Goal: Task Accomplishment & Management: Use online tool/utility

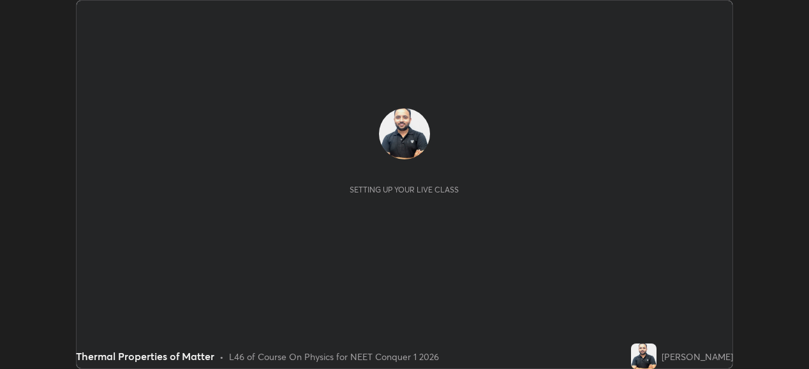
scroll to position [369, 808]
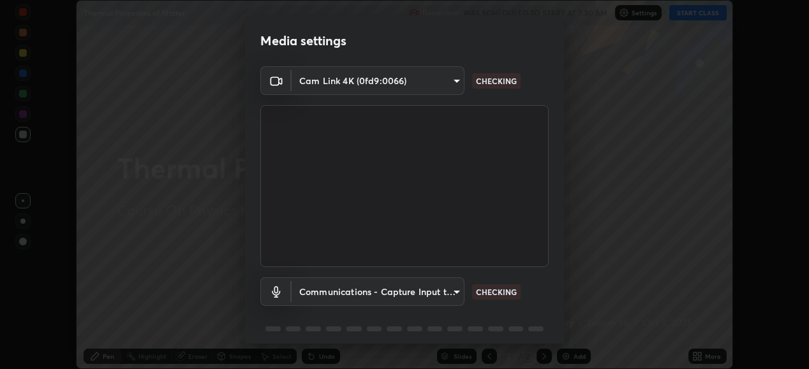
type input "68de15d3c7c539dd33a0a0d586817efffd9657a607fee3fdca6de5f810a24bd6"
type input "communications"
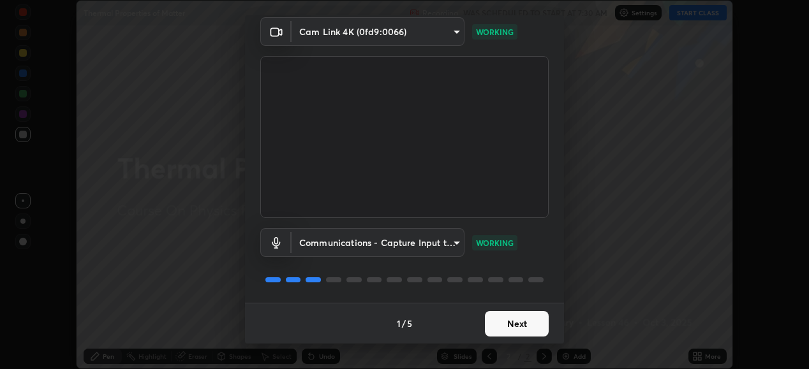
click at [526, 323] on button "Next" at bounding box center [517, 324] width 64 height 26
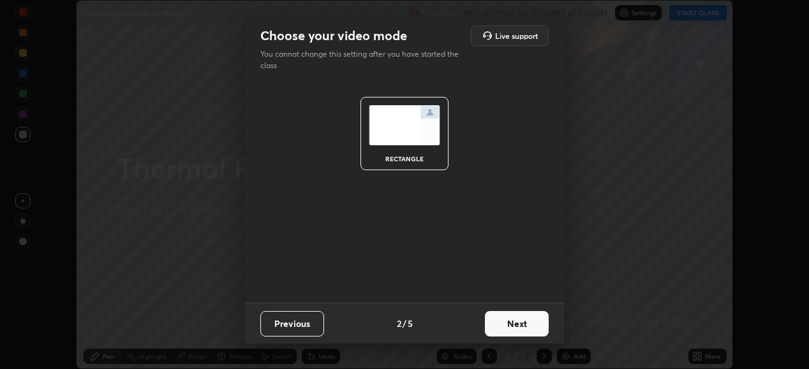
scroll to position [0, 0]
click at [533, 325] on button "Next" at bounding box center [517, 324] width 64 height 26
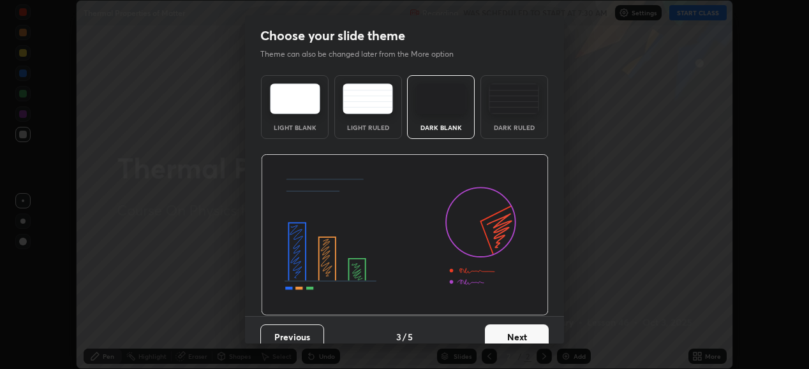
click at [527, 326] on button "Next" at bounding box center [517, 338] width 64 height 26
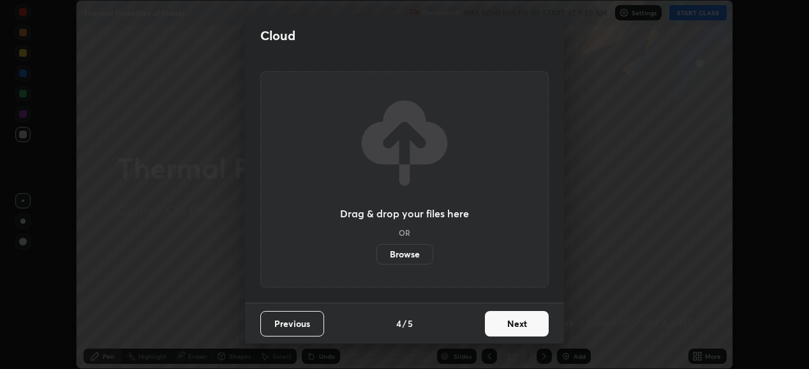
click at [526, 327] on button "Next" at bounding box center [517, 324] width 64 height 26
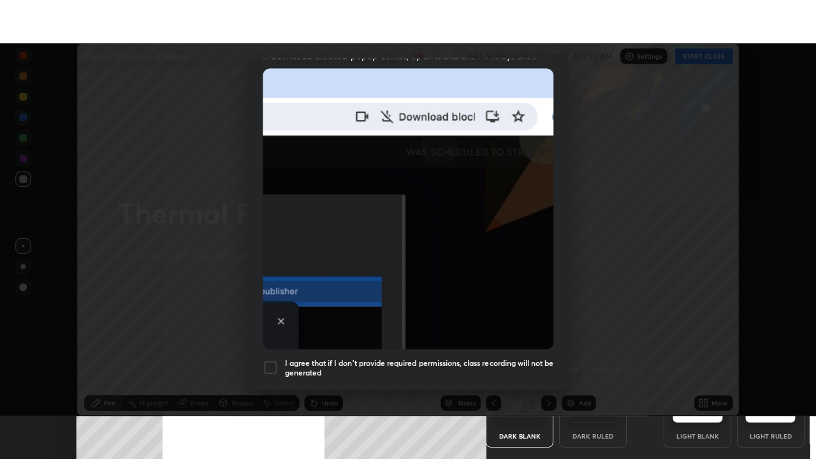
scroll to position [309, 0]
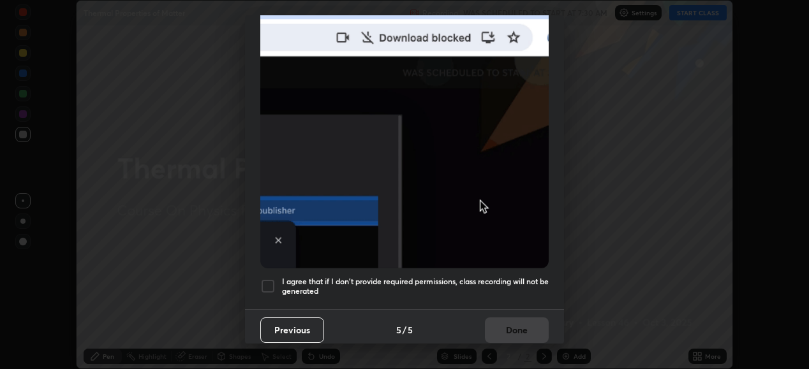
click at [265, 280] on div at bounding box center [267, 286] width 15 height 15
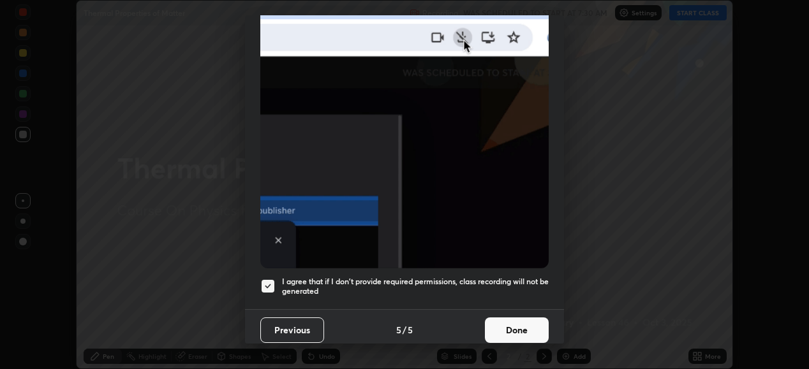
click at [508, 319] on button "Done" at bounding box center [517, 331] width 64 height 26
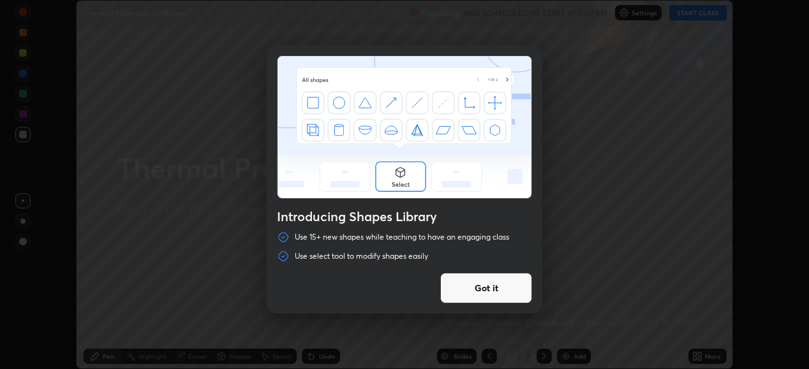
click at [708, 355] on div "Introducing Shapes Library Use 15+ new shapes while teaching to have an engagin…" at bounding box center [404, 184] width 809 height 369
click at [467, 287] on button "Got it" at bounding box center [486, 288] width 92 height 31
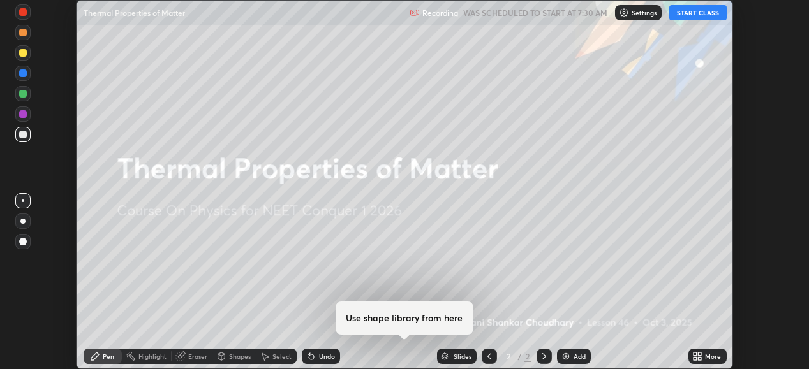
click at [709, 356] on div "More" at bounding box center [713, 356] width 16 height 6
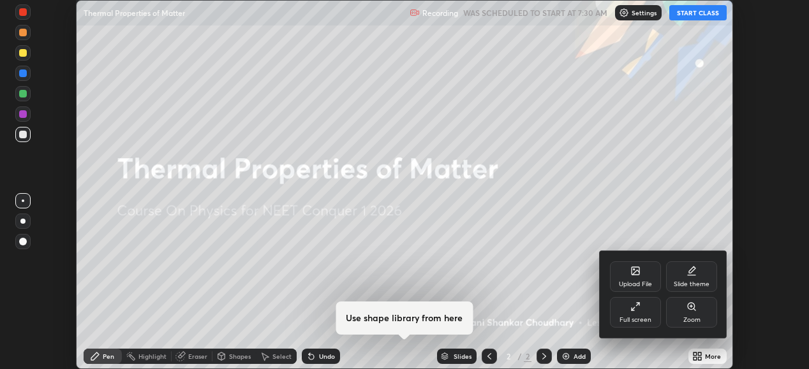
click at [644, 311] on div "Full screen" at bounding box center [635, 312] width 51 height 31
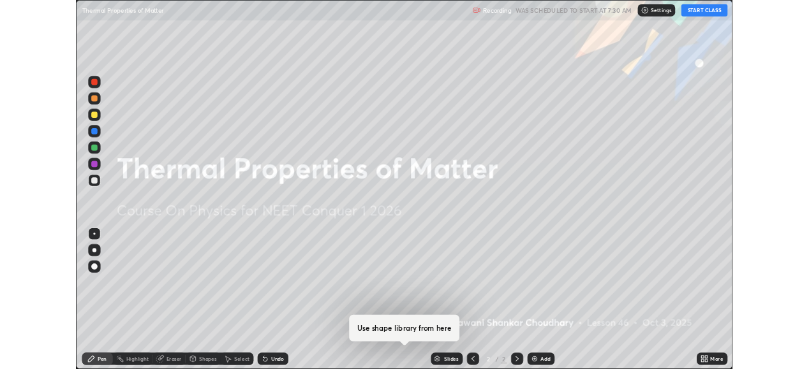
scroll to position [459, 816]
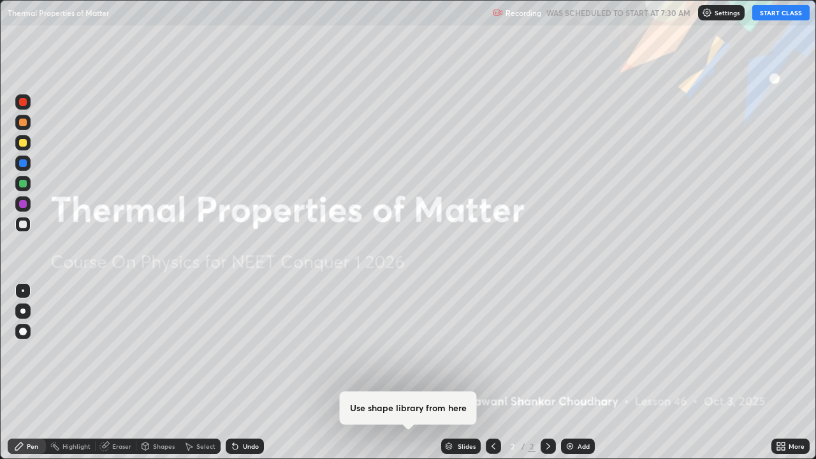
click at [776, 16] on button "START CLASS" at bounding box center [781, 12] width 57 height 15
click at [580, 369] on div "Add" at bounding box center [584, 446] width 12 height 6
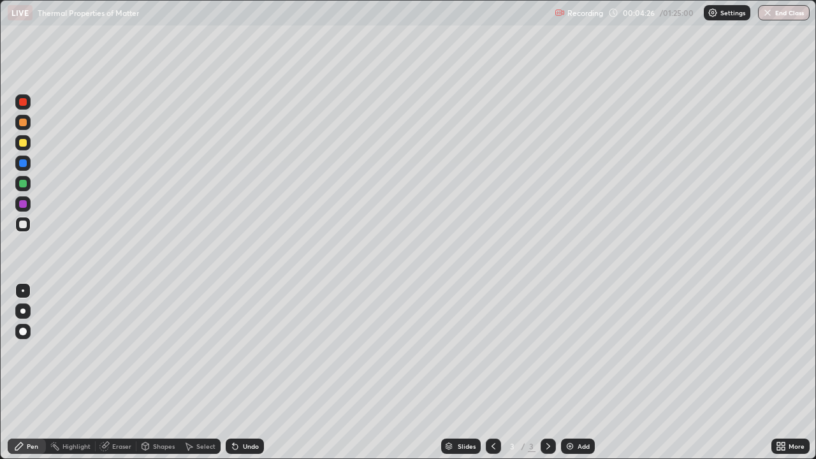
click at [578, 369] on div "Add" at bounding box center [578, 446] width 34 height 15
click at [579, 369] on div "Add" at bounding box center [584, 446] width 12 height 6
click at [575, 369] on div "Add" at bounding box center [578, 446] width 34 height 15
click at [571, 369] on img at bounding box center [570, 446] width 10 height 10
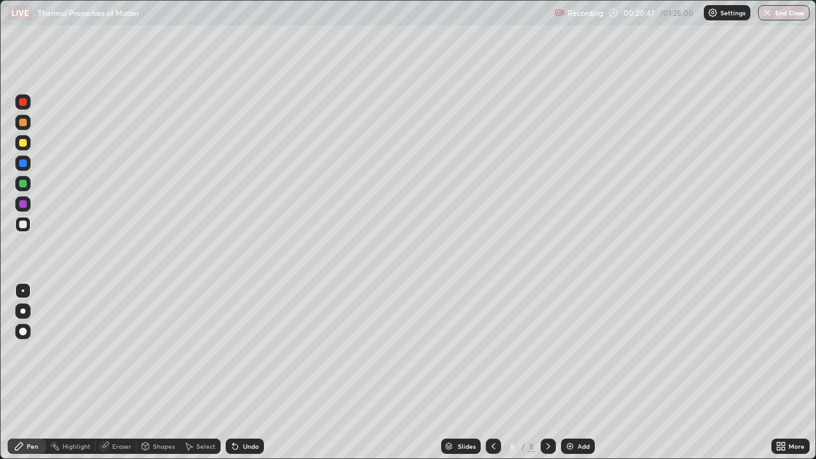
click at [126, 369] on div "Eraser" at bounding box center [121, 446] width 19 height 6
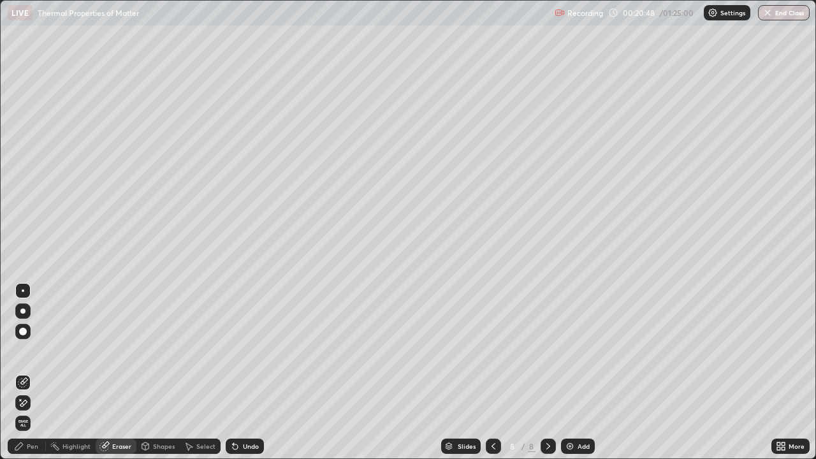
click at [38, 369] on div "Pen" at bounding box center [32, 446] width 11 height 6
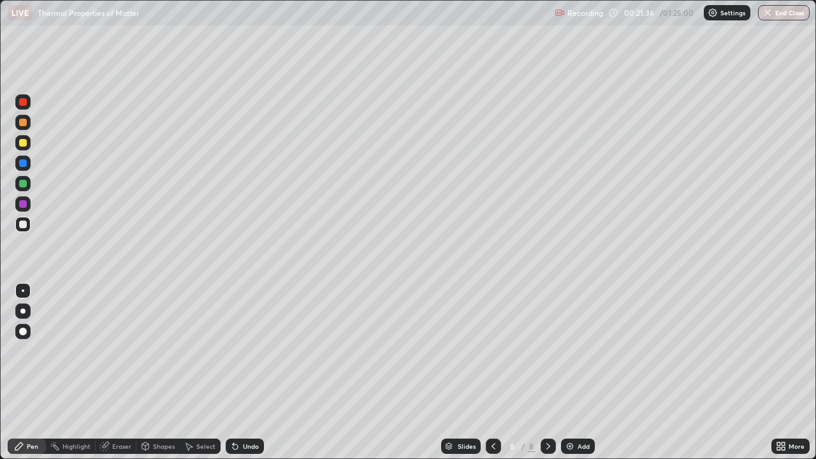
click at [492, 369] on icon at bounding box center [494, 446] width 10 height 10
click at [547, 369] on icon at bounding box center [548, 446] width 10 height 10
click at [578, 369] on div "Add" at bounding box center [584, 446] width 12 height 6
click at [108, 369] on icon at bounding box center [104, 446] width 10 height 10
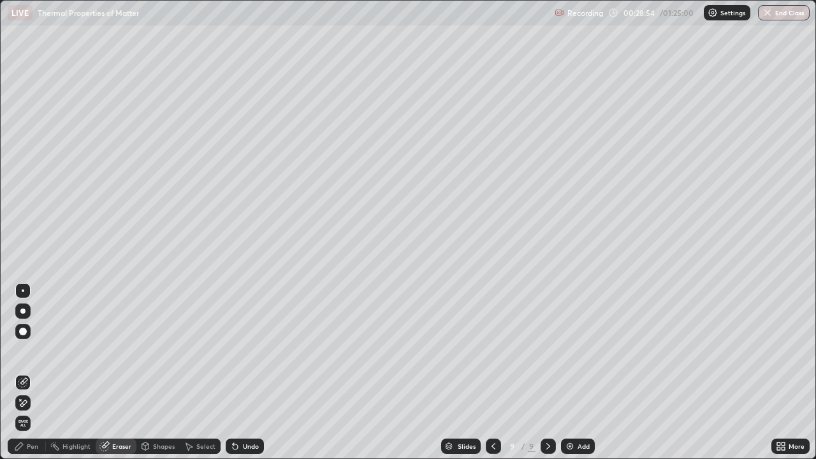
click at [113, 369] on div "Eraser" at bounding box center [121, 446] width 19 height 6
click at [38, 369] on div "Pen" at bounding box center [32, 446] width 11 height 6
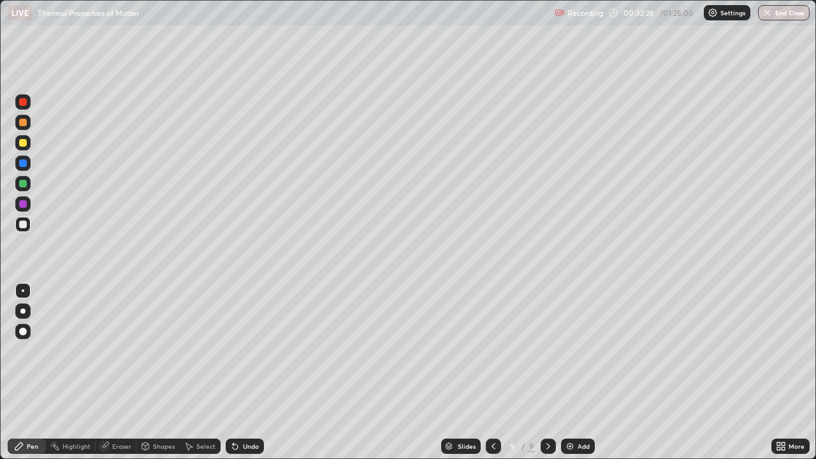
click at [573, 369] on img at bounding box center [570, 446] width 10 height 10
click at [242, 369] on div "Undo" at bounding box center [245, 446] width 38 height 15
click at [577, 369] on div "Add" at bounding box center [578, 446] width 34 height 15
click at [570, 369] on img at bounding box center [570, 446] width 10 height 10
click at [582, 369] on div "Add" at bounding box center [584, 446] width 12 height 6
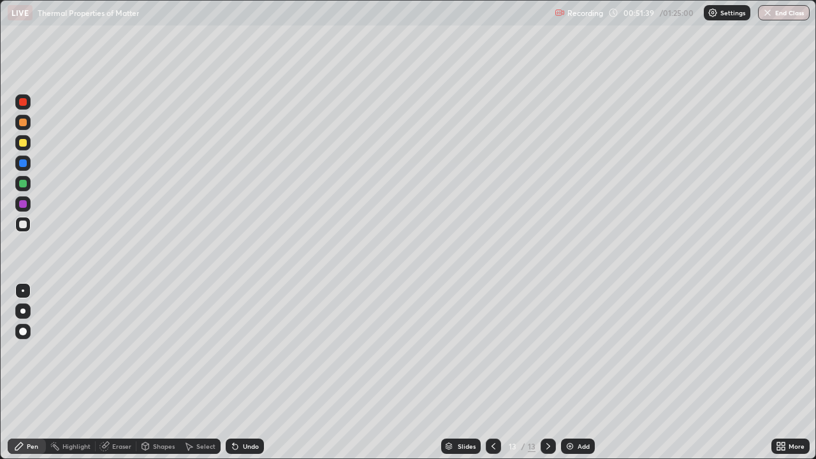
click at [490, 369] on icon at bounding box center [494, 446] width 10 height 10
click at [547, 369] on icon at bounding box center [548, 446] width 10 height 10
click at [573, 369] on img at bounding box center [570, 446] width 10 height 10
click at [119, 369] on div "Eraser" at bounding box center [121, 446] width 19 height 6
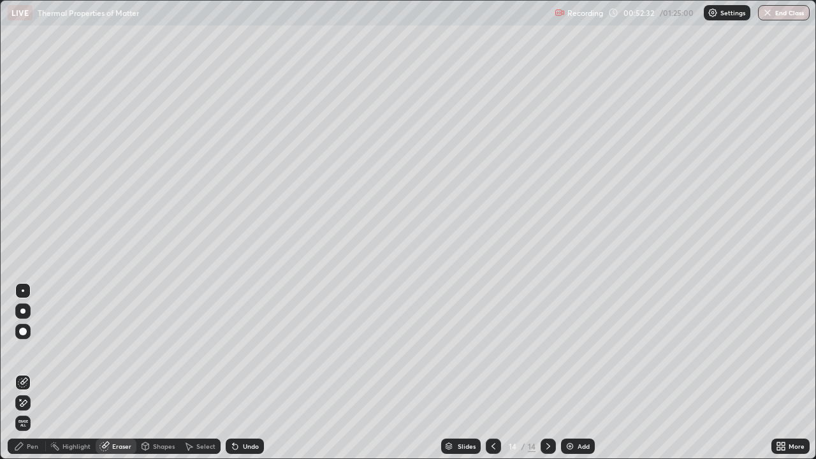
click at [43, 369] on div "Pen" at bounding box center [27, 446] width 38 height 15
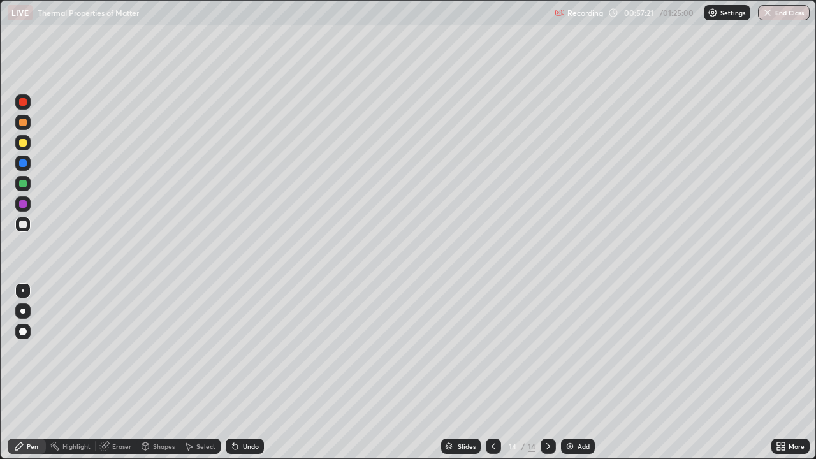
click at [578, 369] on div "Add" at bounding box center [584, 446] width 12 height 6
click at [580, 369] on div "Add" at bounding box center [584, 446] width 12 height 6
click at [578, 369] on div "Add" at bounding box center [584, 446] width 12 height 6
click at [492, 369] on icon at bounding box center [494, 446] width 10 height 10
click at [544, 369] on icon at bounding box center [548, 446] width 10 height 10
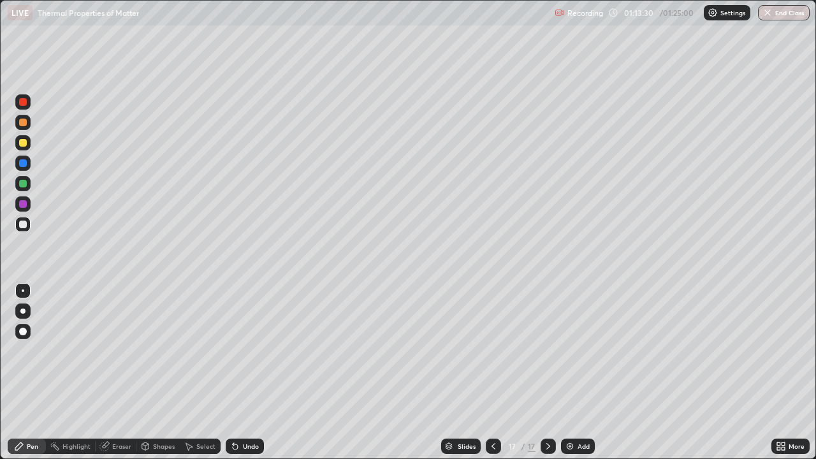
click at [492, 369] on icon at bounding box center [494, 446] width 10 height 10
click at [547, 369] on icon at bounding box center [549, 446] width 4 height 6
click at [791, 14] on button "End Class" at bounding box center [784, 12] width 52 height 15
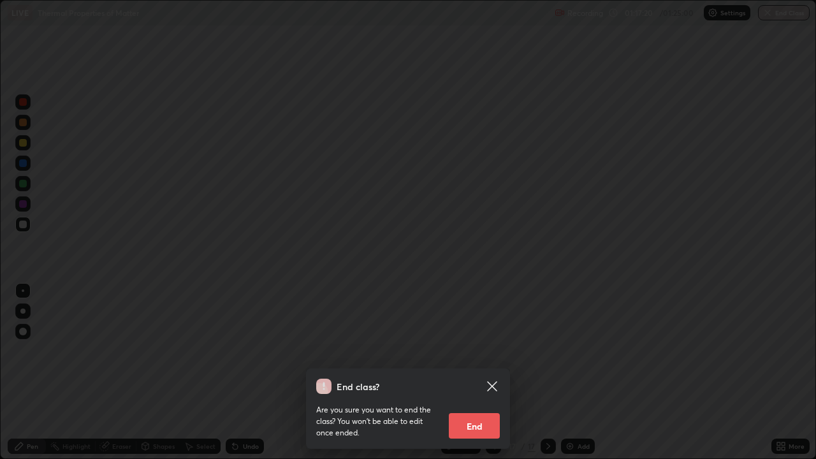
click at [474, 369] on button "End" at bounding box center [474, 426] width 51 height 26
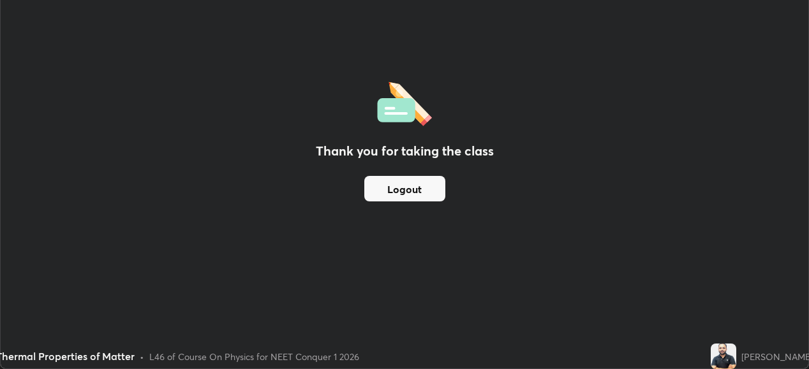
scroll to position [63408, 62969]
